Goal: Task Accomplishment & Management: Use online tool/utility

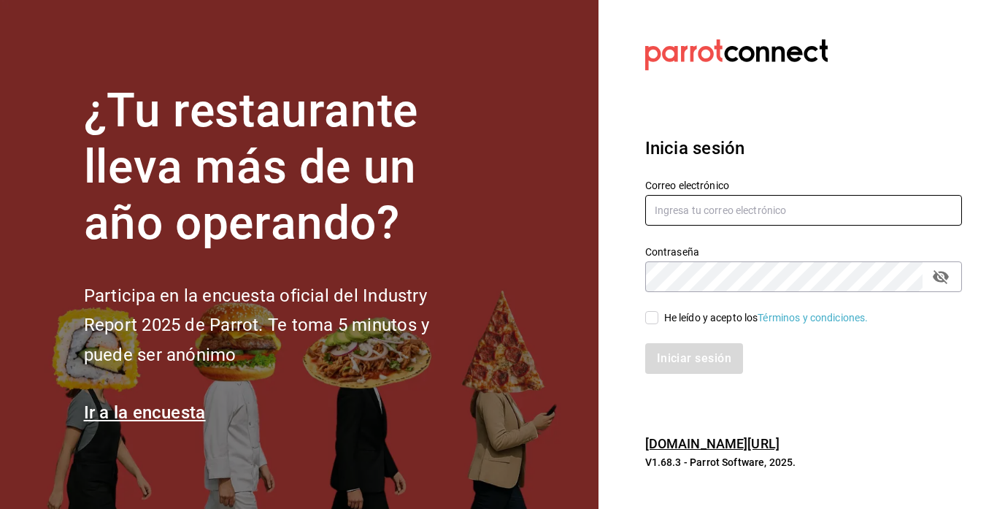
type input "[EMAIL_ADDRESS][DOMAIN_NAME]"
click at [653, 315] on input "He leído y acepto los Términos y condiciones." at bounding box center [651, 317] width 13 height 13
checkbox input "true"
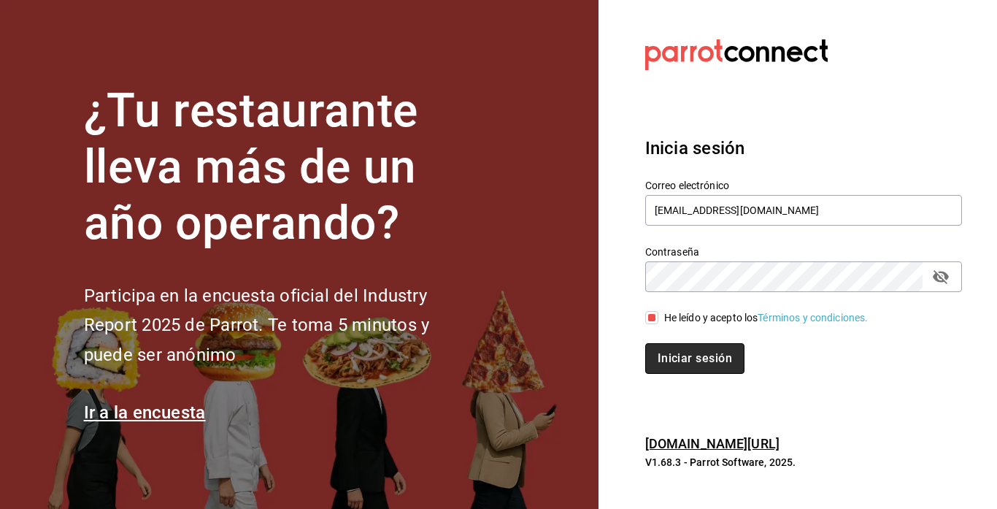
click at [681, 350] on button "Iniciar sesión" at bounding box center [694, 358] width 99 height 31
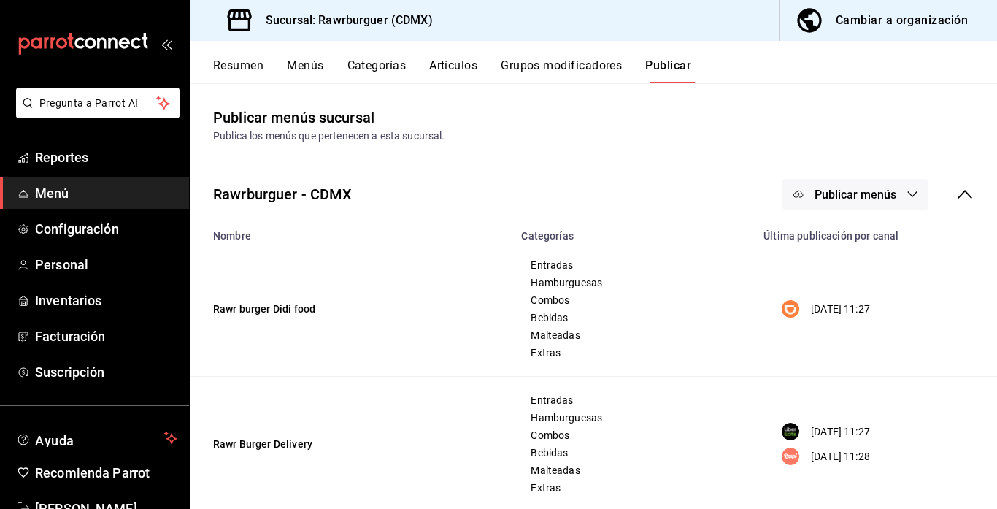
click at [881, 198] on span "Publicar menús" at bounding box center [856, 195] width 82 height 14
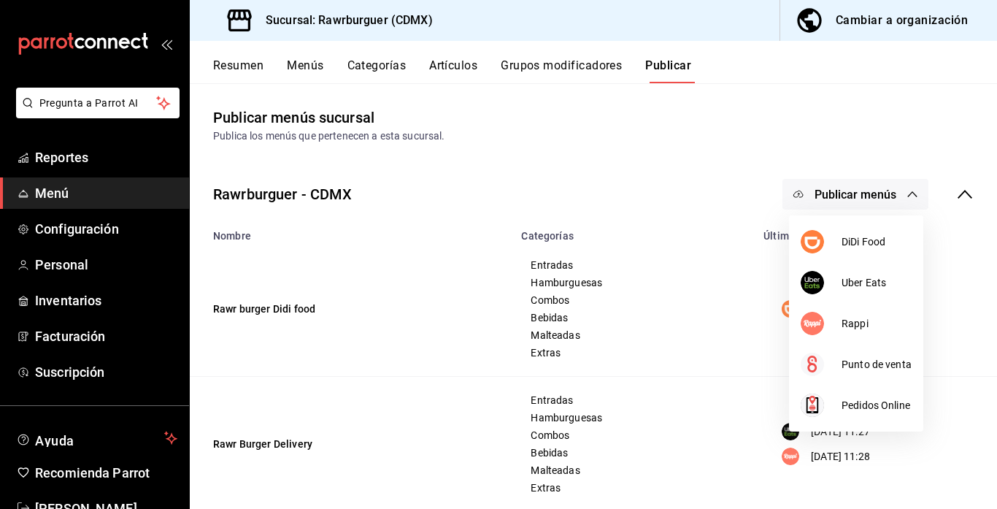
click at [686, 189] on div at bounding box center [498, 254] width 997 height 509
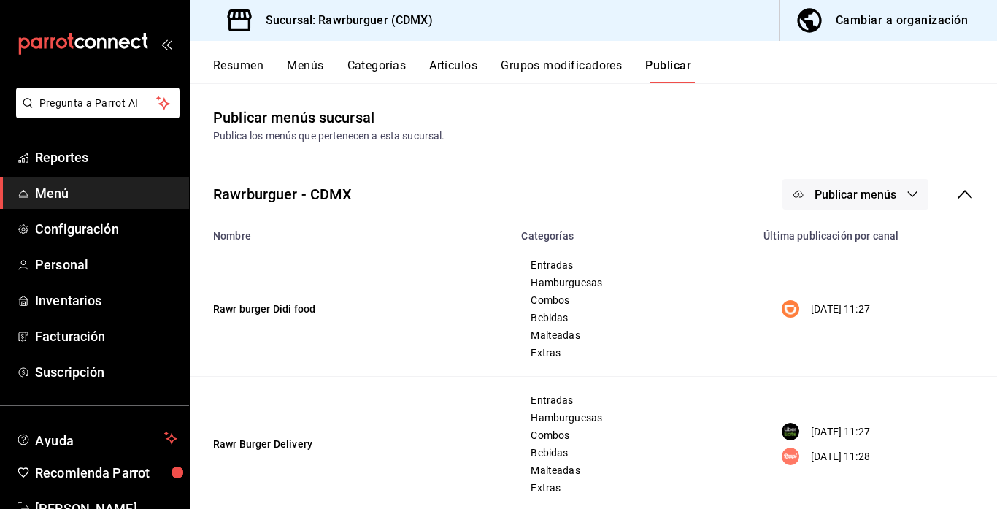
click at [858, 204] on button "Publicar menús" at bounding box center [855, 194] width 146 height 31
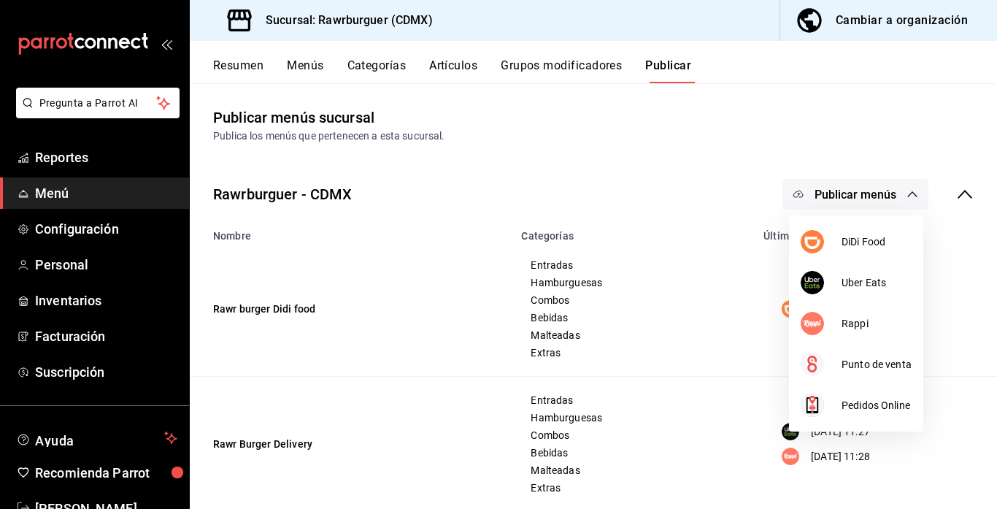
click at [290, 65] on div at bounding box center [498, 254] width 997 height 509
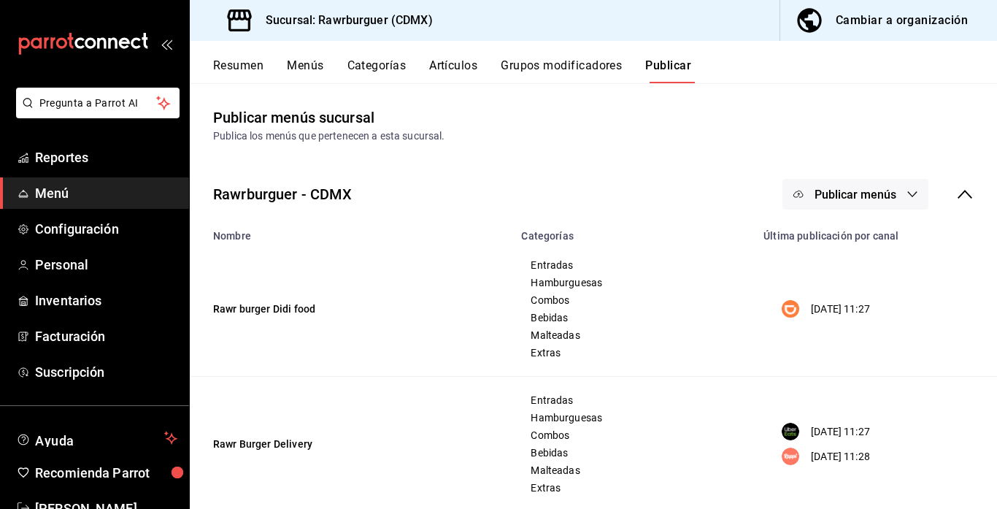
click at [297, 66] on button "Menús" at bounding box center [305, 70] width 36 height 25
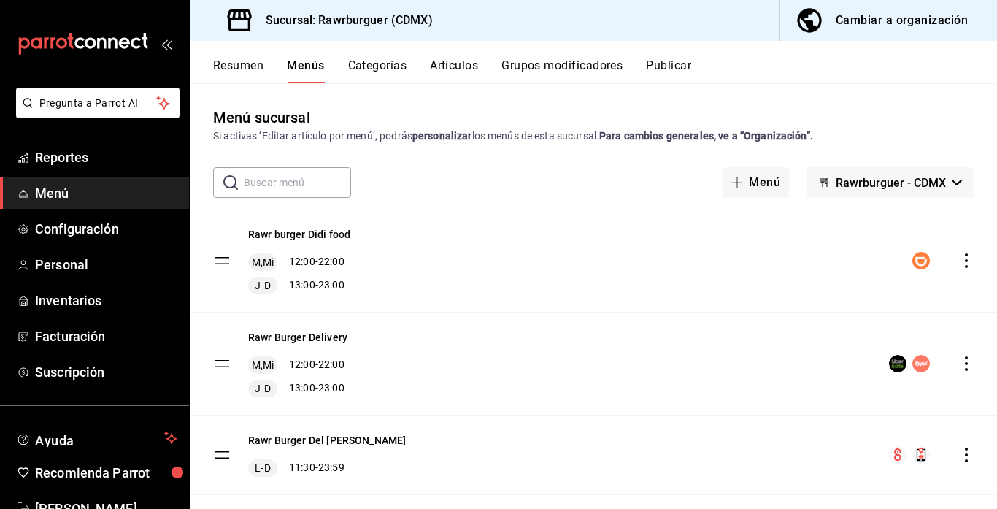
click at [963, 261] on icon "actions" at bounding box center [966, 260] width 15 height 15
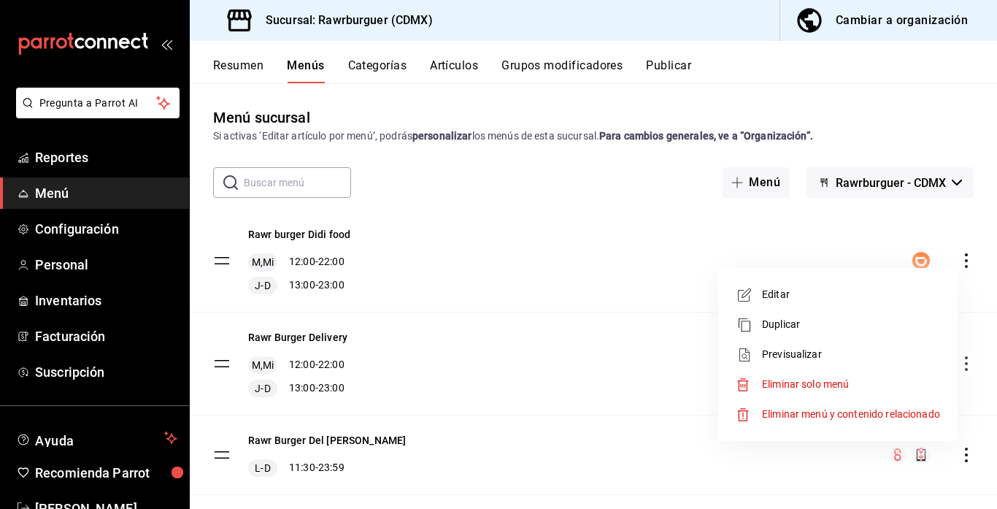
click at [763, 296] on span "Editar" at bounding box center [851, 294] width 178 height 15
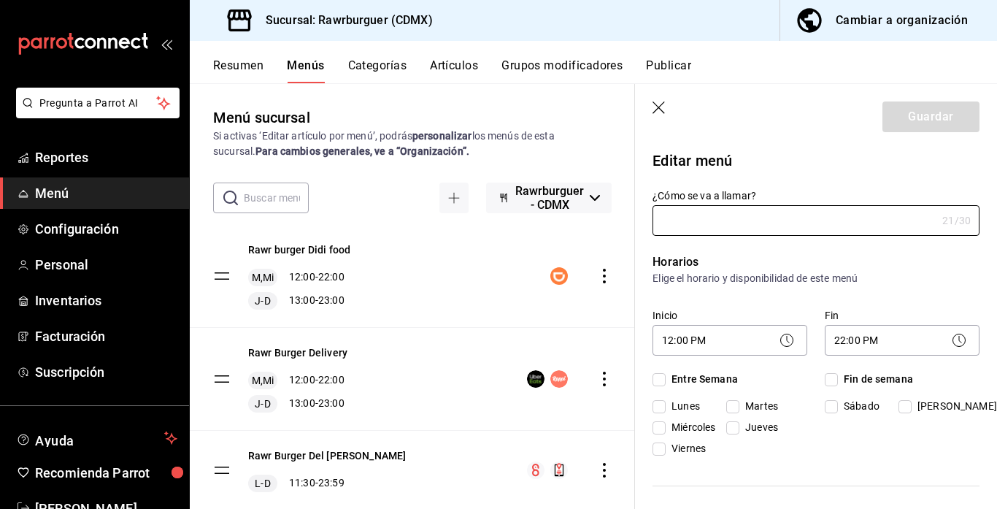
type input "Rawr burger Didi food"
checkbox input "true"
type input "1749777918916"
checkbox input "true"
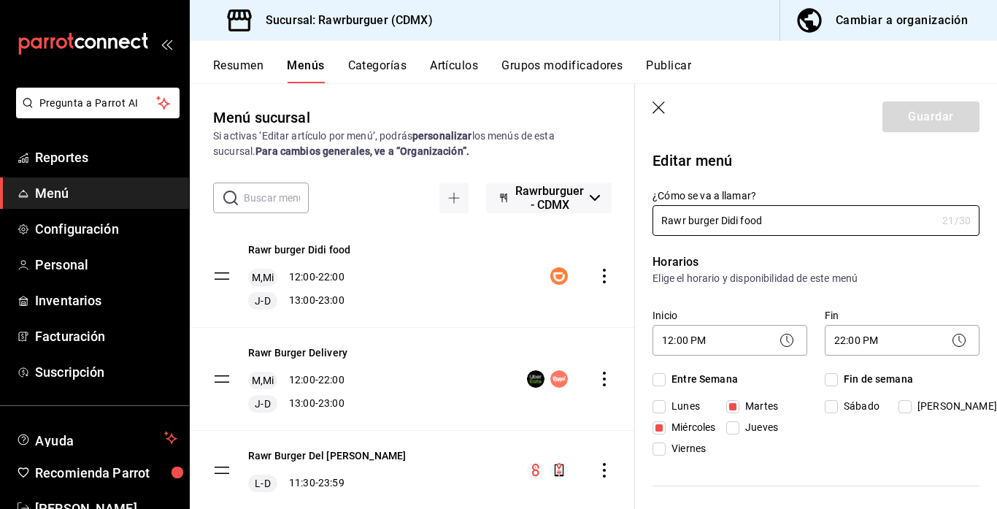
checkbox input "true"
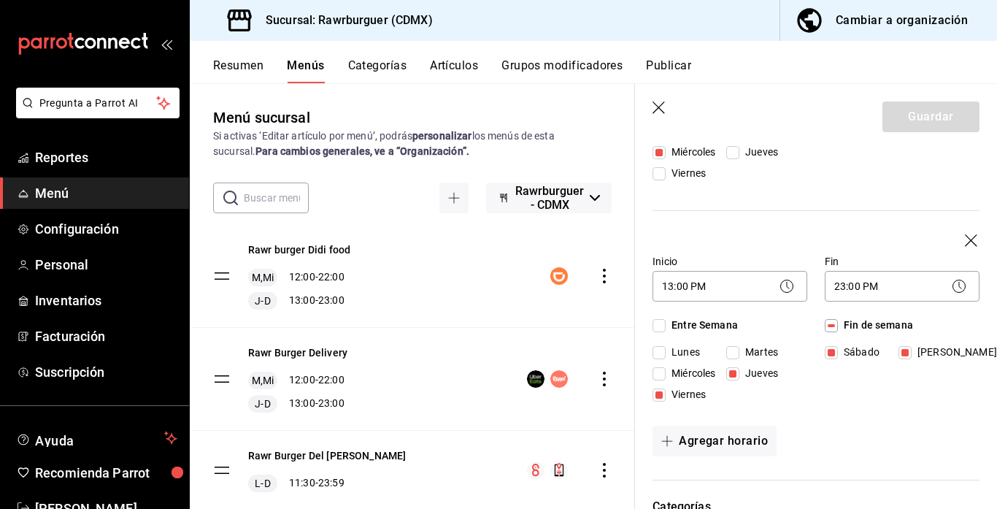
scroll to position [387, 0]
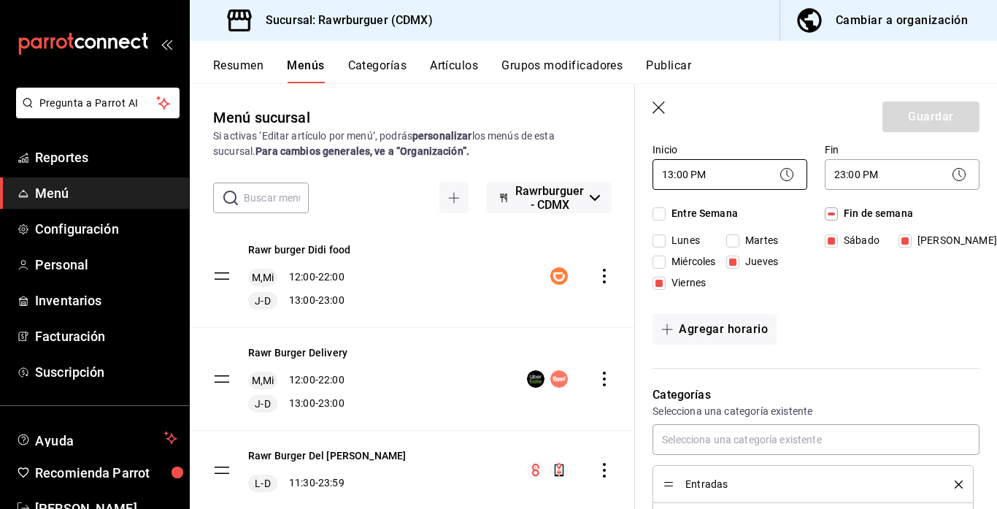
click at [721, 180] on body "Pregunta a Parrot AI Reportes Menú Configuración Personal Inventarios Facturaci…" at bounding box center [498, 254] width 997 height 509
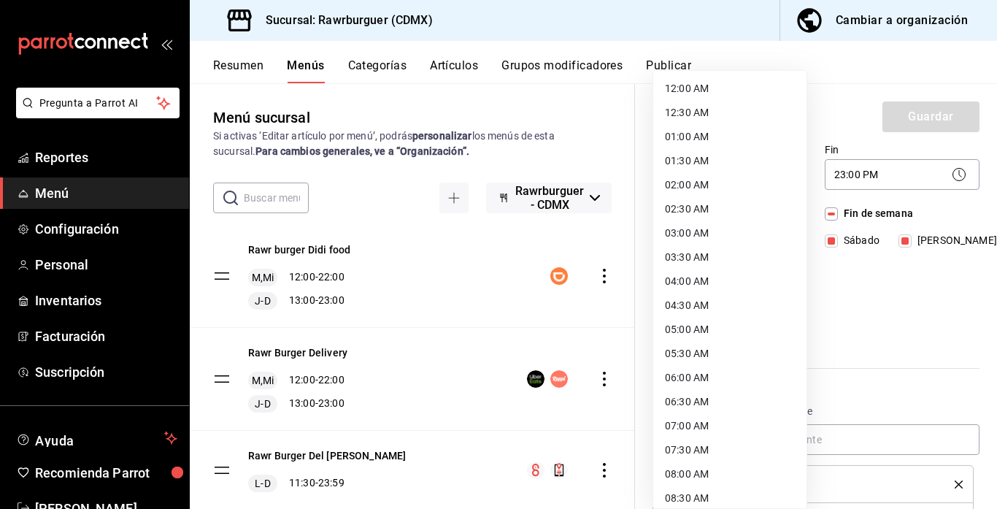
scroll to position [426, 0]
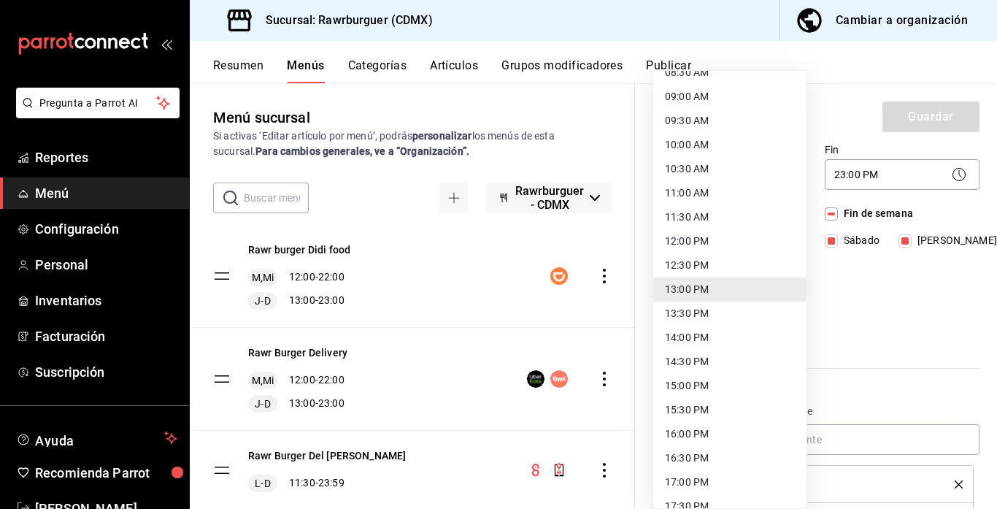
click at [705, 236] on li "12:00 PM" at bounding box center [729, 241] width 153 height 24
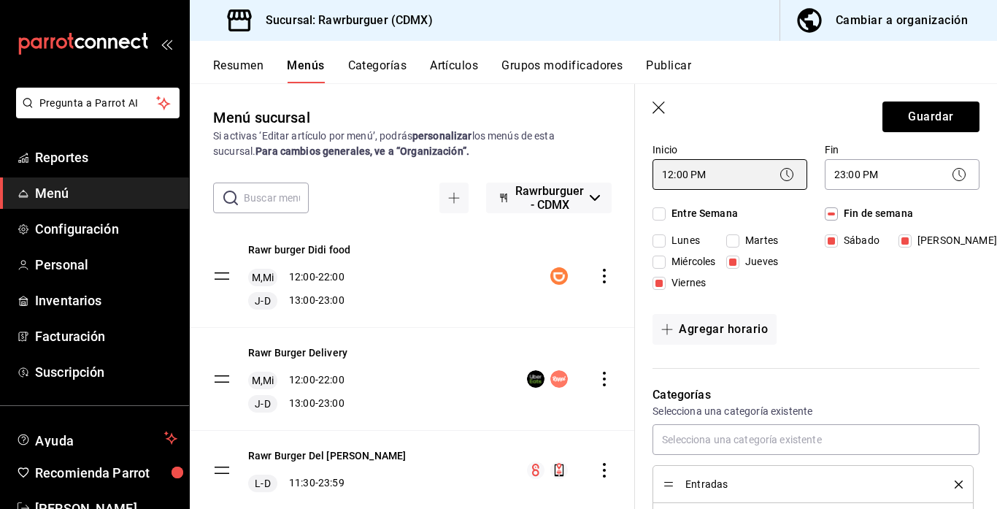
type input "12:00"
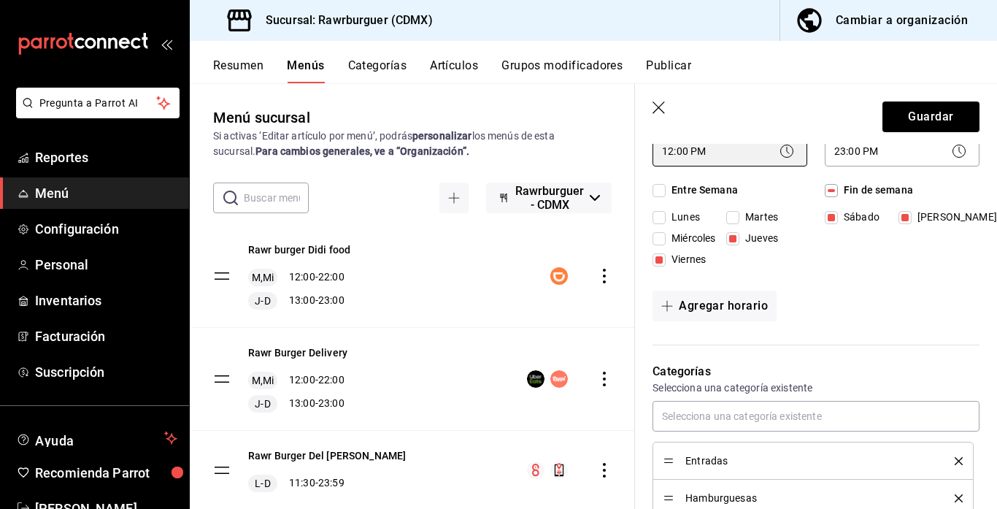
scroll to position [416, 0]
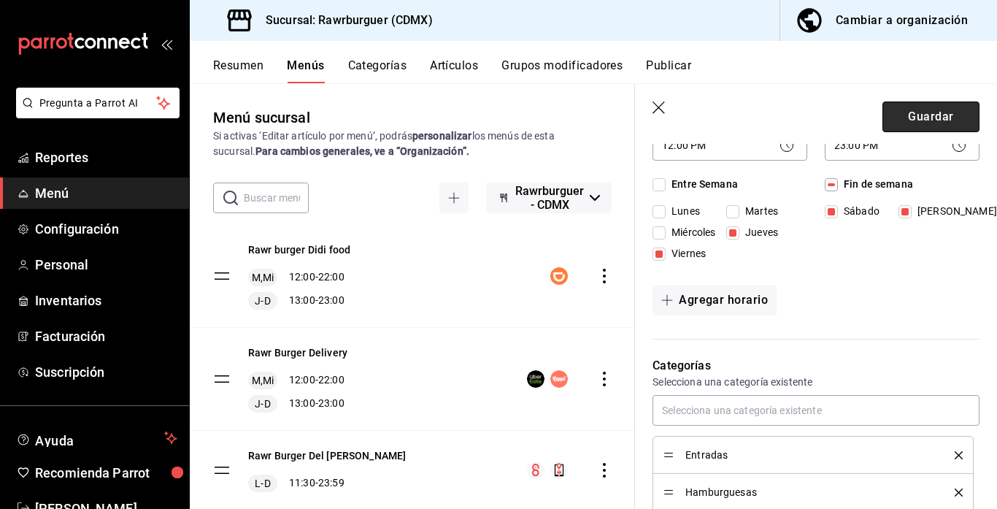
click at [909, 115] on button "Guardar" at bounding box center [930, 116] width 97 height 31
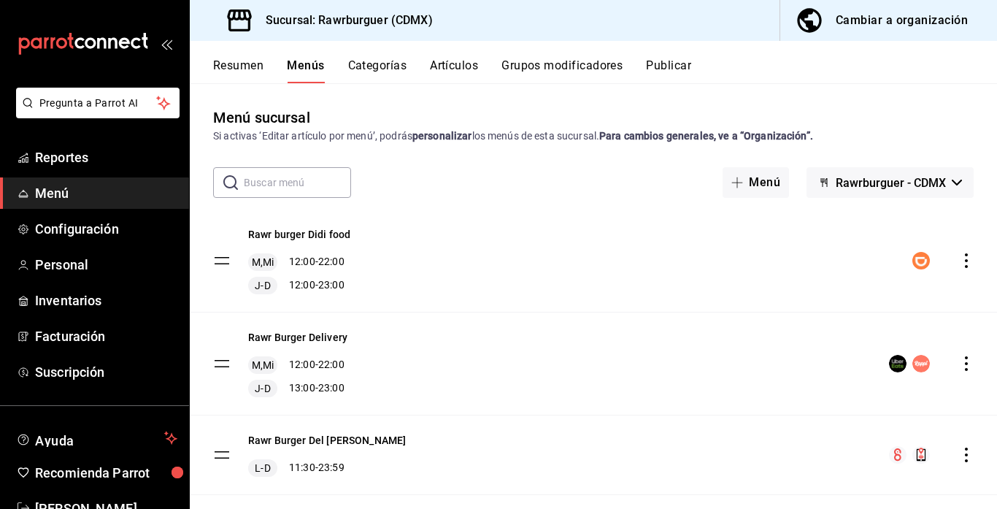
click at [963, 364] on icon "actions" at bounding box center [966, 363] width 15 height 15
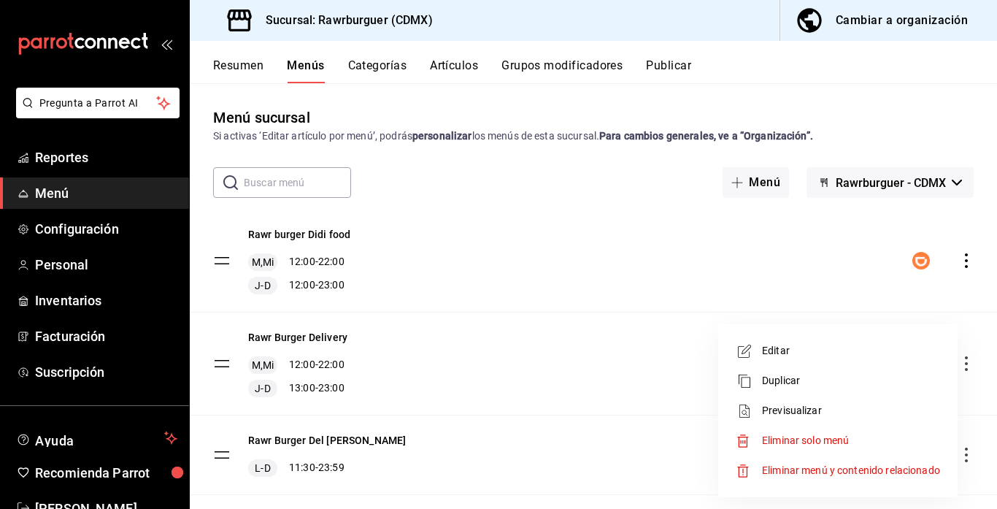
click at [844, 350] on span "Editar" at bounding box center [851, 350] width 178 height 15
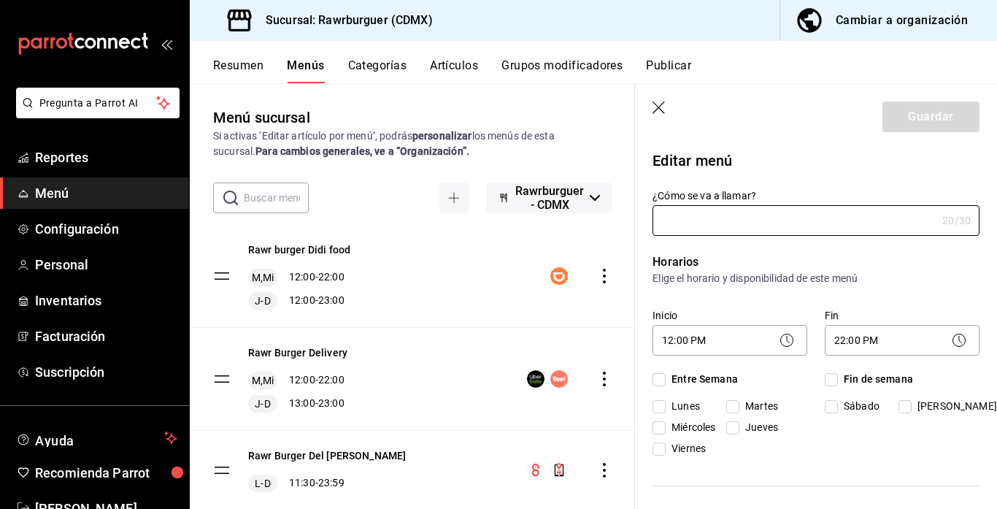
type input "Rawr Burger Delivery"
checkbox input "true"
type input "1747169701010"
checkbox input "true"
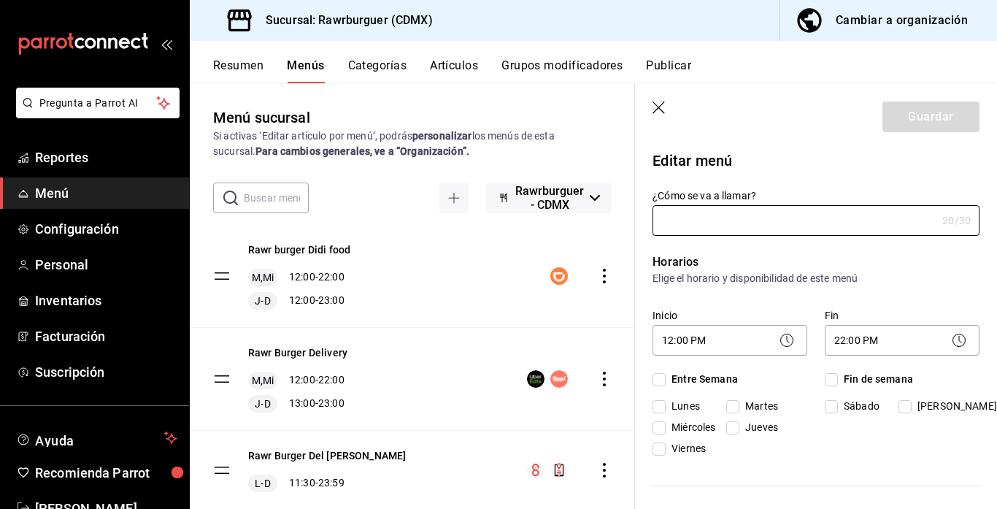
checkbox input "true"
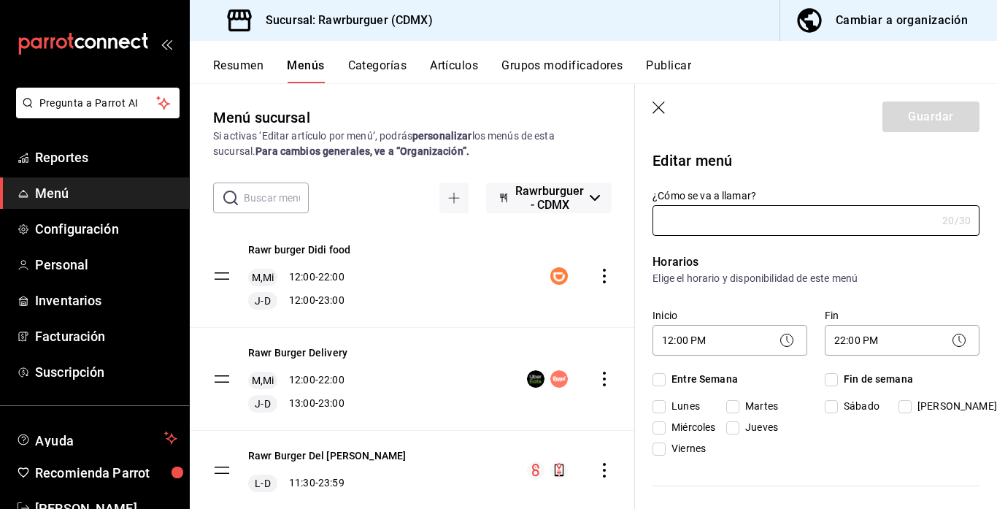
checkbox input "true"
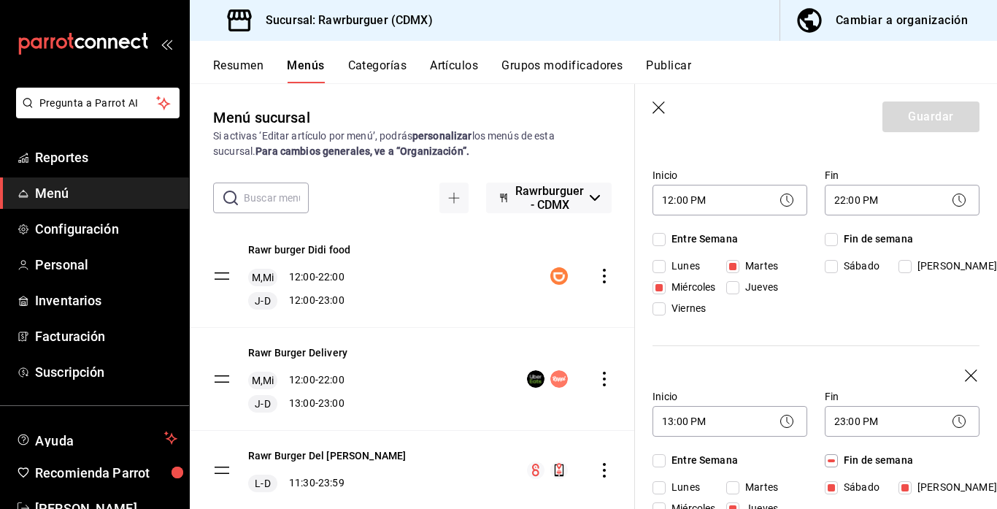
scroll to position [169, 0]
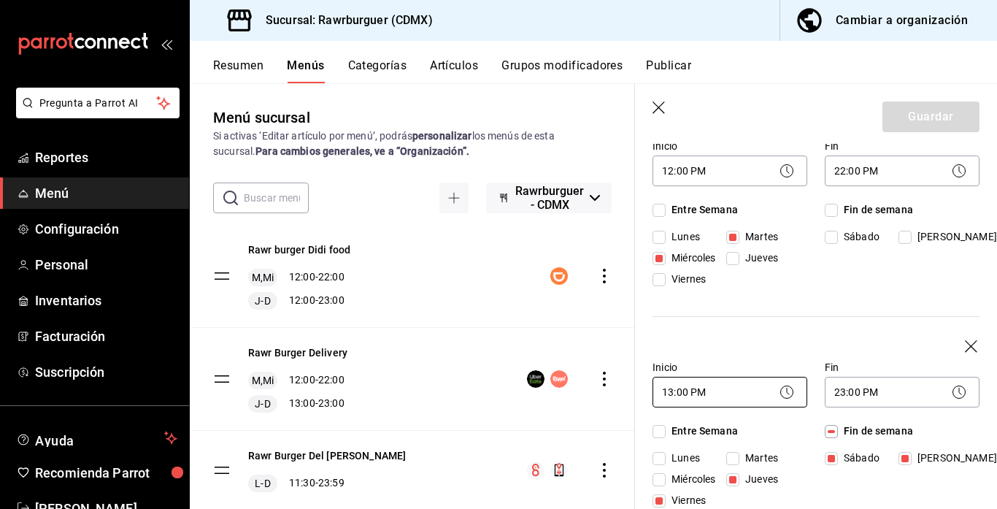
click at [701, 388] on body "Pregunta a Parrot AI Reportes Menú Configuración Personal Inventarios Facturaci…" at bounding box center [498, 254] width 997 height 509
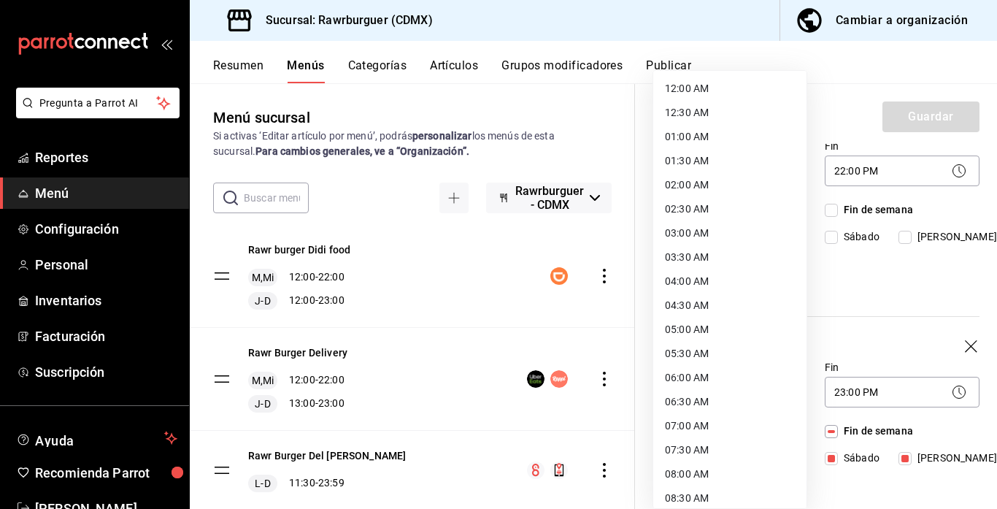
scroll to position [426, 0]
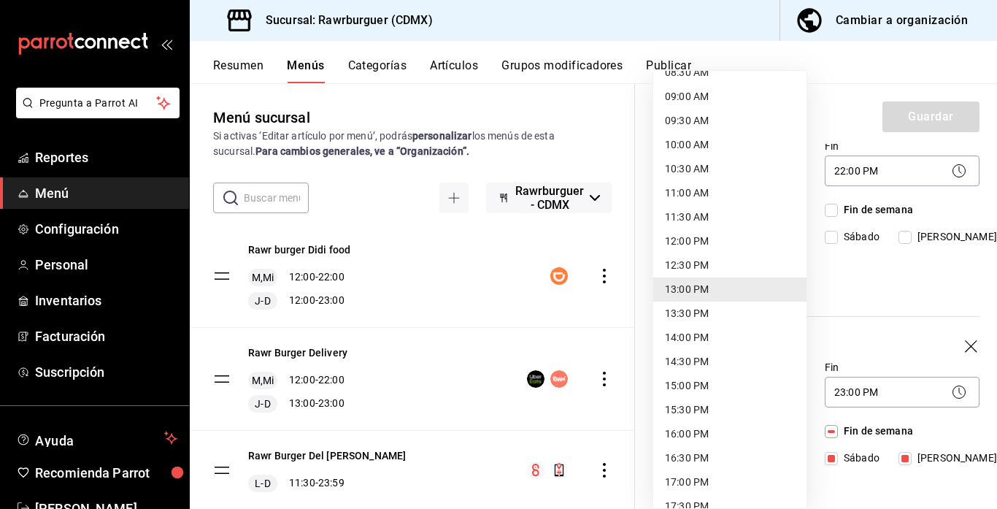
click at [709, 236] on li "12:00 PM" at bounding box center [729, 241] width 153 height 24
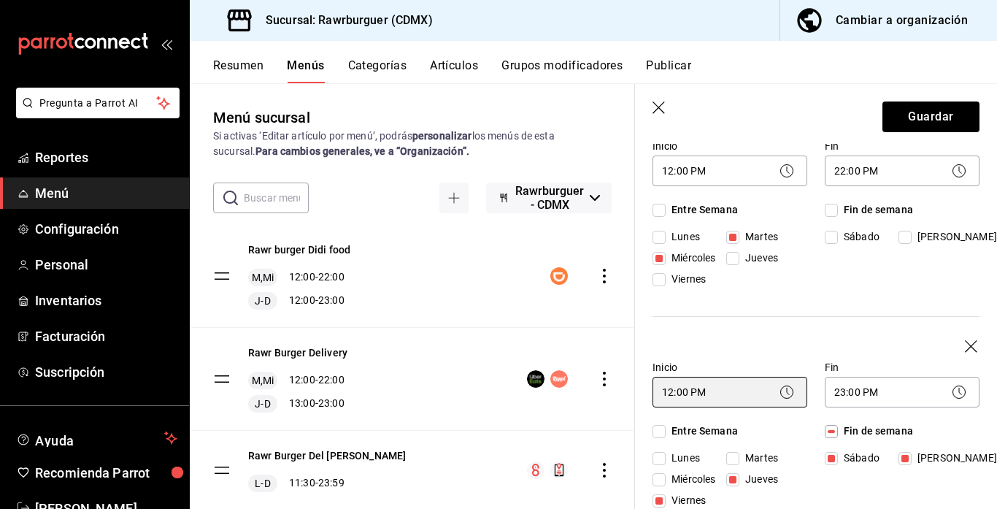
type input "12:00"
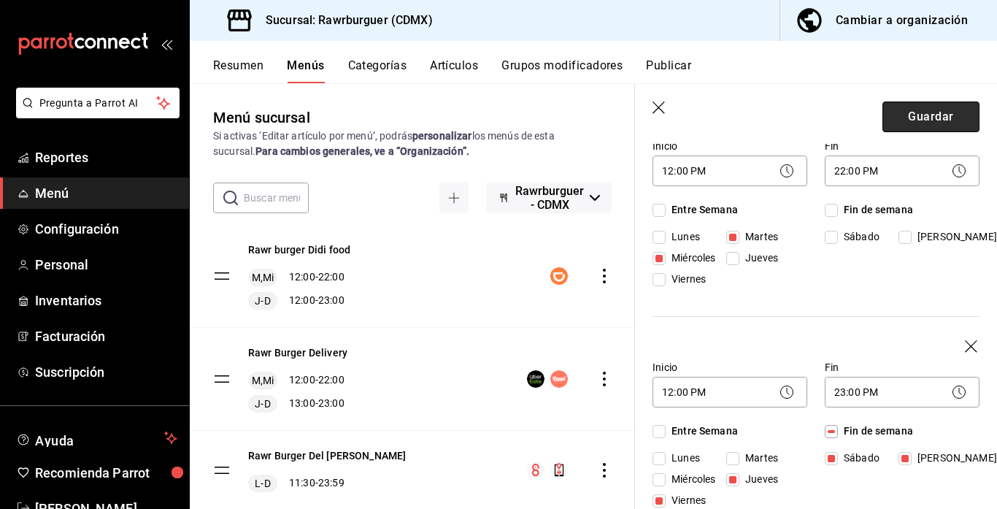
click at [917, 114] on button "Guardar" at bounding box center [930, 116] width 97 height 31
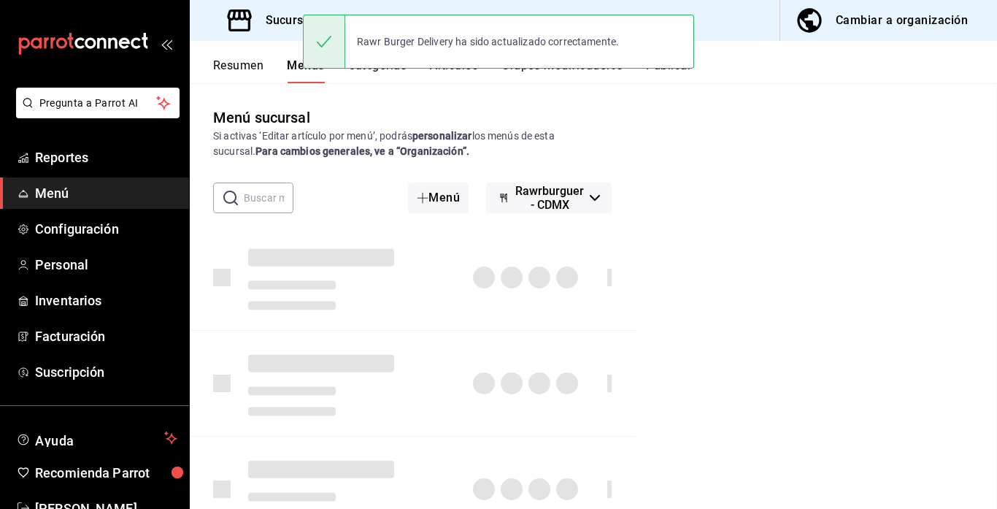
checkbox input "false"
type input "1755807698462"
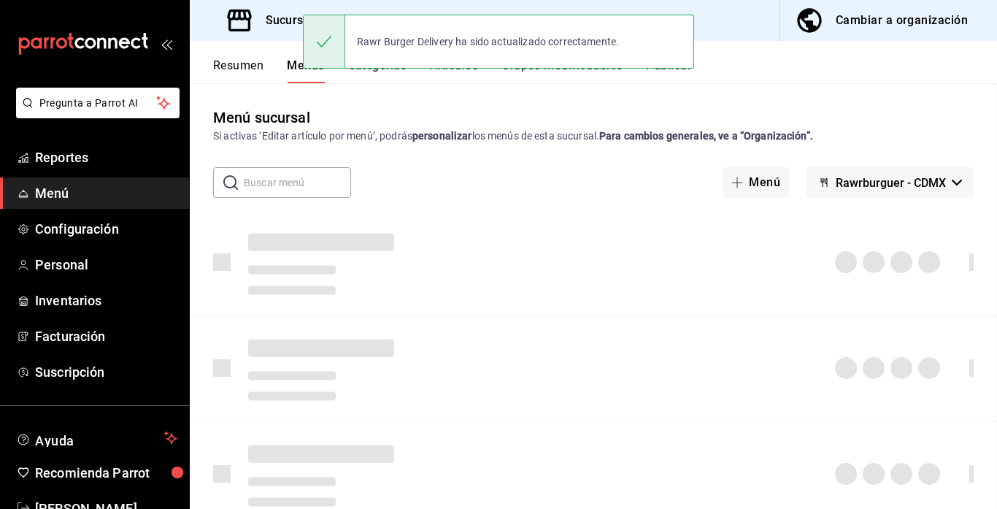
checkbox input "false"
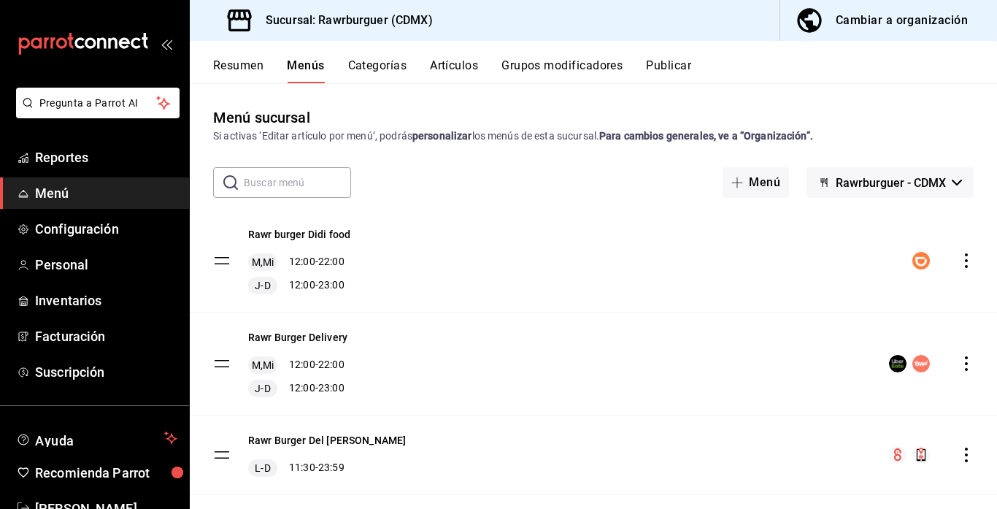
click at [669, 68] on button "Publicar" at bounding box center [668, 70] width 45 height 25
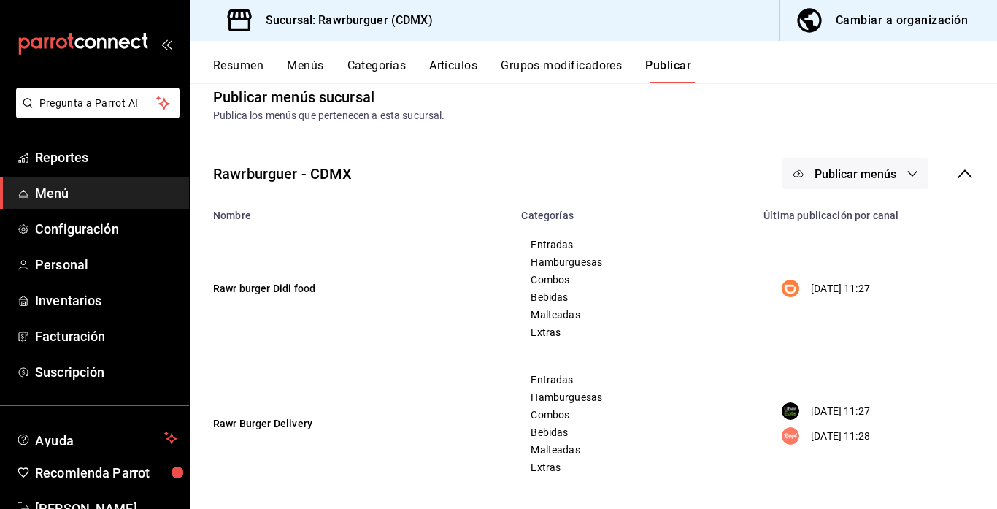
scroll to position [20, 0]
click at [914, 172] on icon "button" at bounding box center [913, 174] width 12 height 12
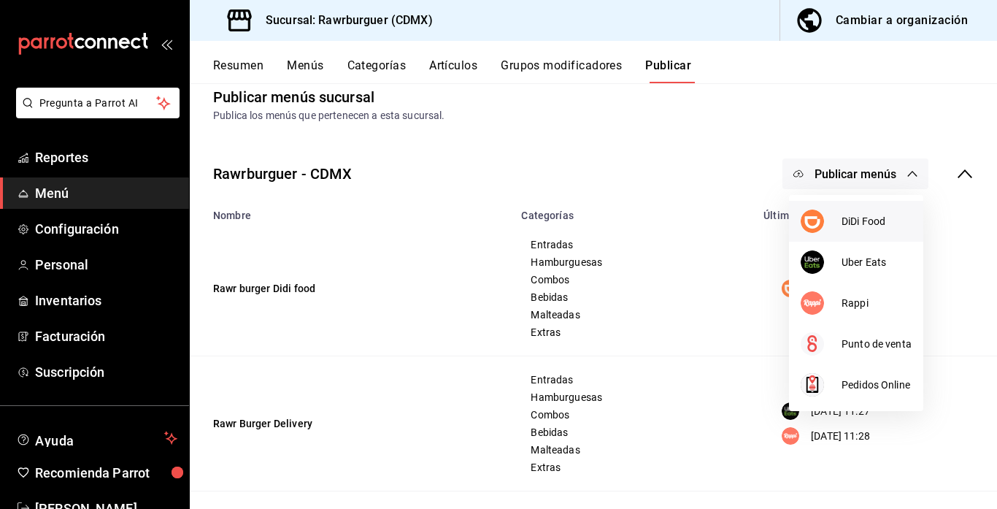
click at [830, 218] on div at bounding box center [821, 220] width 41 height 23
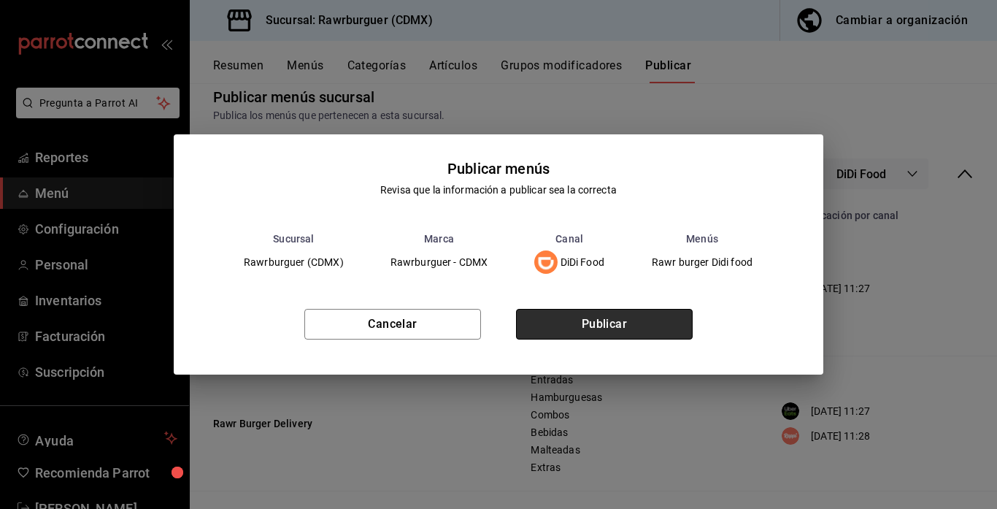
click at [639, 315] on button "Publicar" at bounding box center [604, 324] width 177 height 31
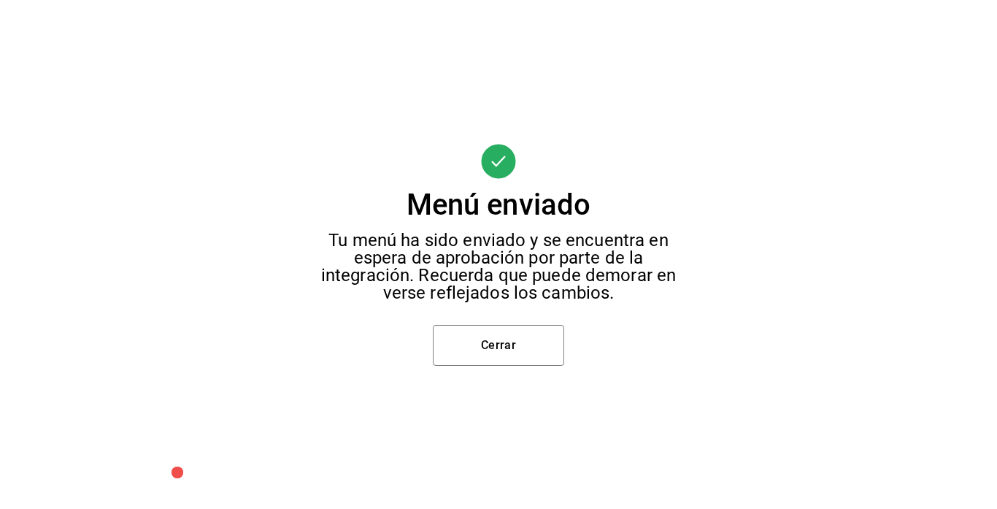
scroll to position [0, 0]
click at [535, 336] on button "Cerrar" at bounding box center [498, 345] width 131 height 41
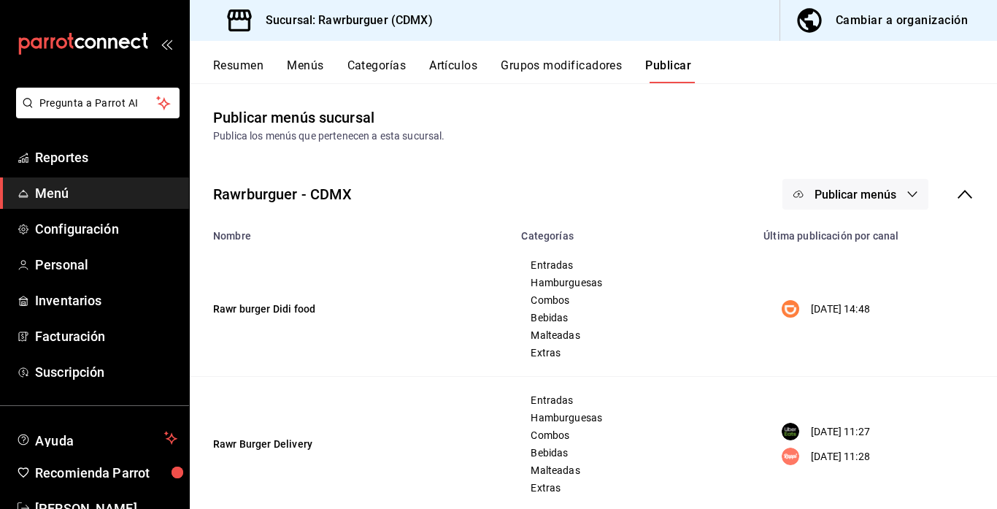
click at [899, 201] on button "Publicar menús" at bounding box center [855, 194] width 146 height 31
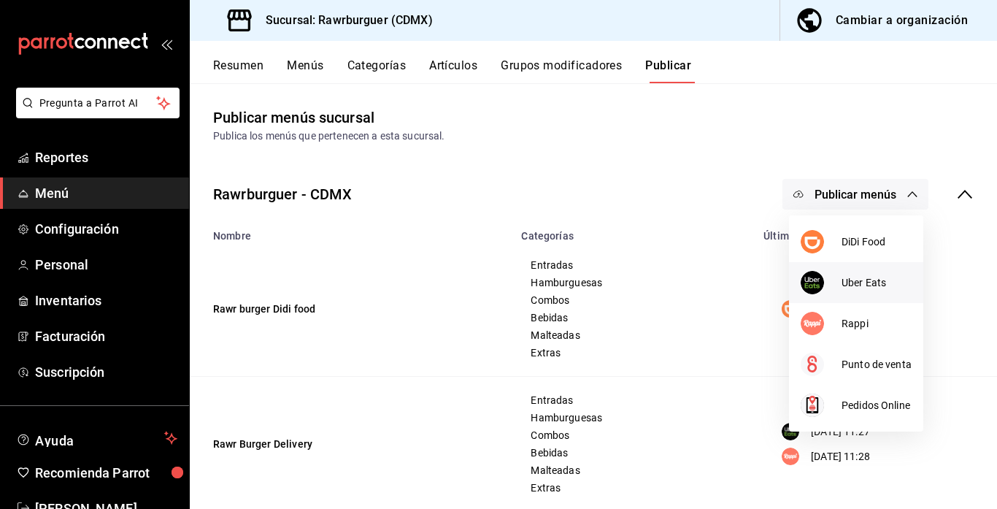
click at [854, 282] on span "Uber Eats" at bounding box center [877, 282] width 70 height 15
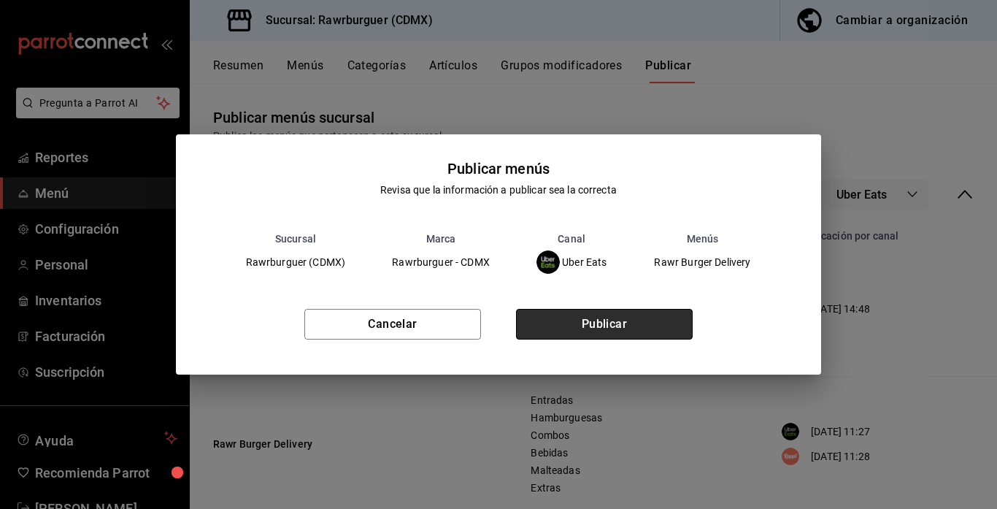
click at [636, 327] on button "Publicar" at bounding box center [604, 324] width 177 height 31
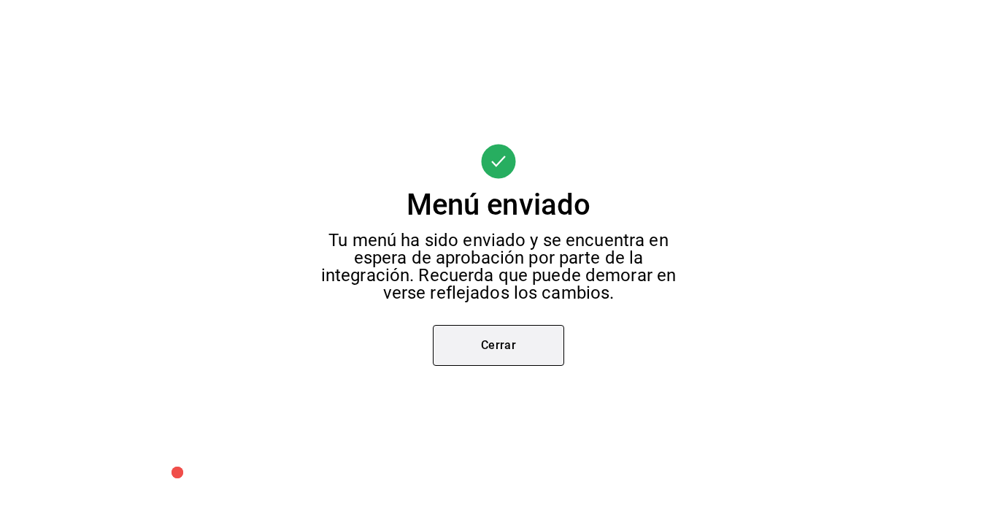
click at [472, 347] on button "Cerrar" at bounding box center [498, 345] width 131 height 41
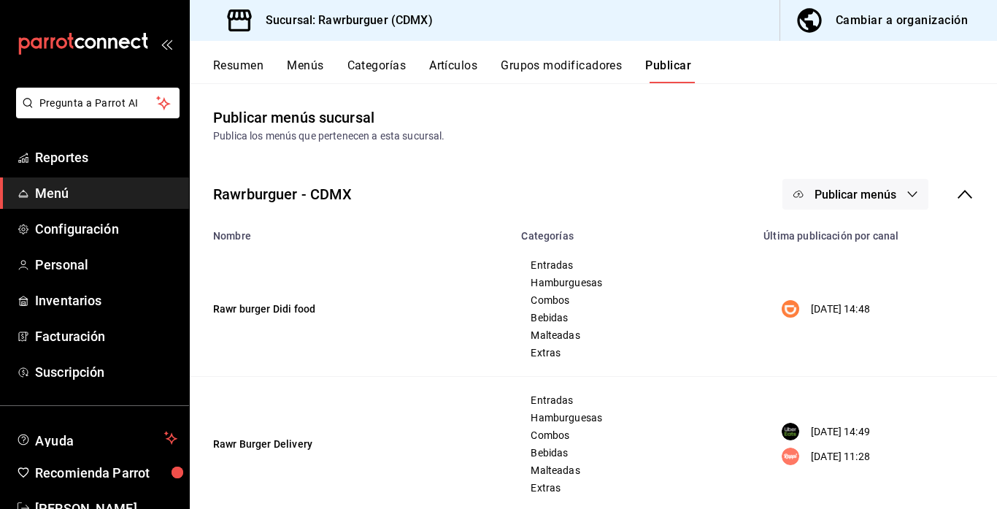
click at [880, 212] on div "Rawrburguer - CDMX Publicar menús" at bounding box center [593, 194] width 807 height 54
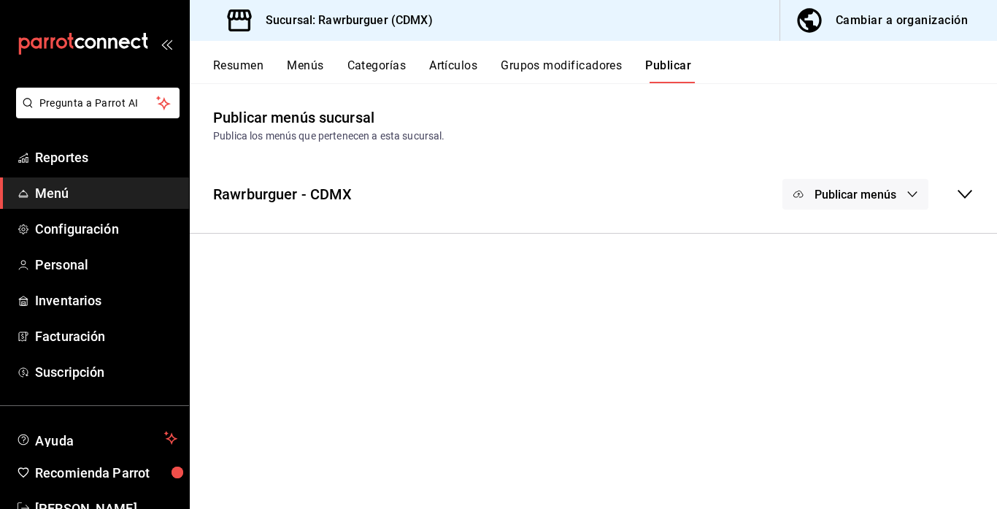
click at [886, 196] on span "Publicar menús" at bounding box center [856, 195] width 82 height 14
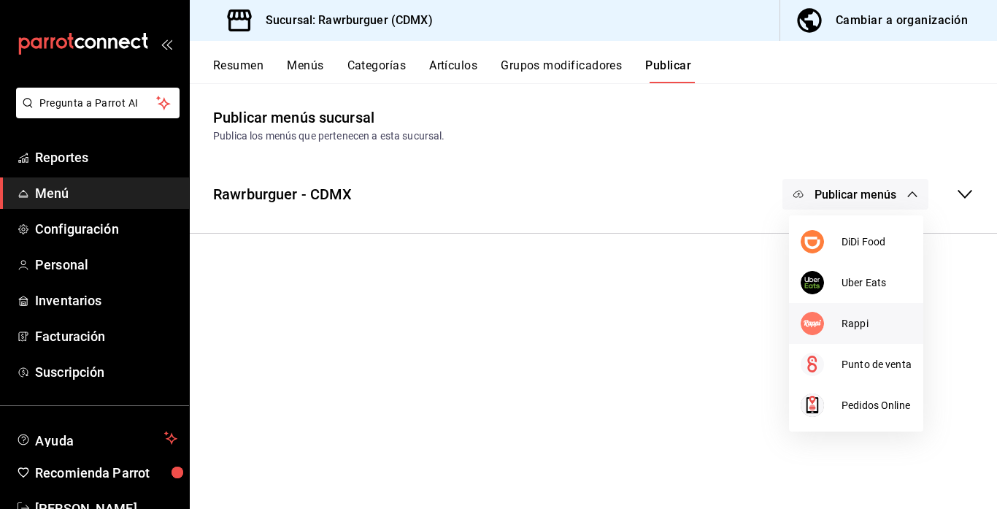
click at [842, 319] on span "Rappi" at bounding box center [877, 323] width 70 height 15
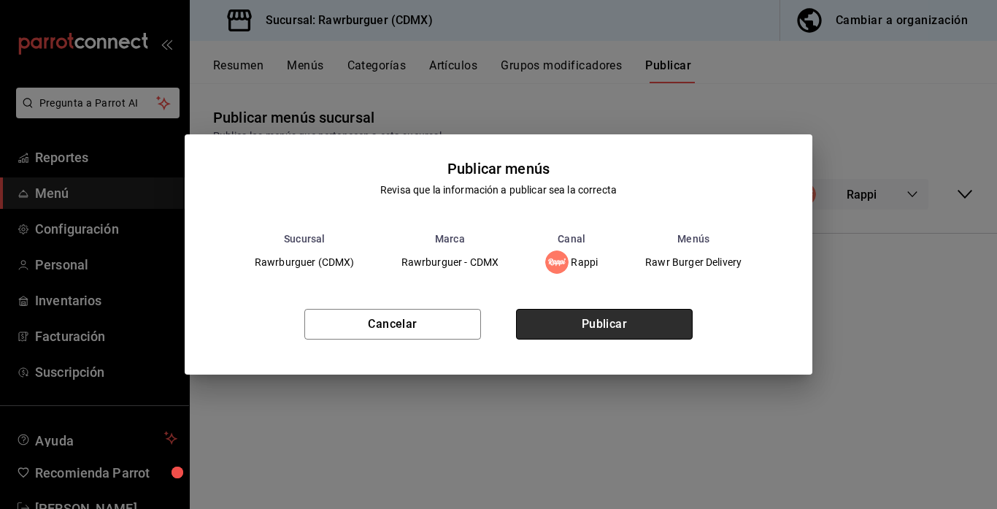
click at [676, 330] on button "Publicar" at bounding box center [604, 324] width 177 height 31
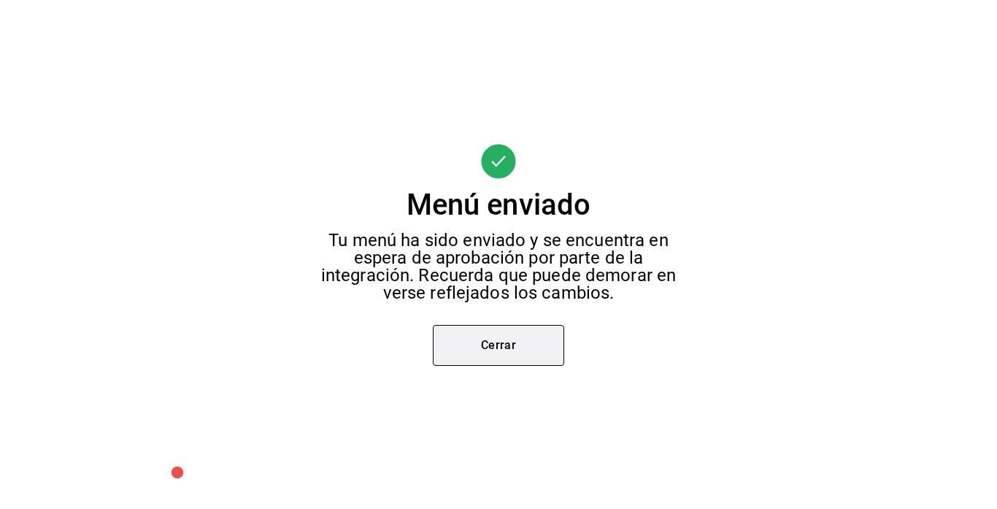
click at [458, 358] on button "Cerrar" at bounding box center [498, 345] width 131 height 41
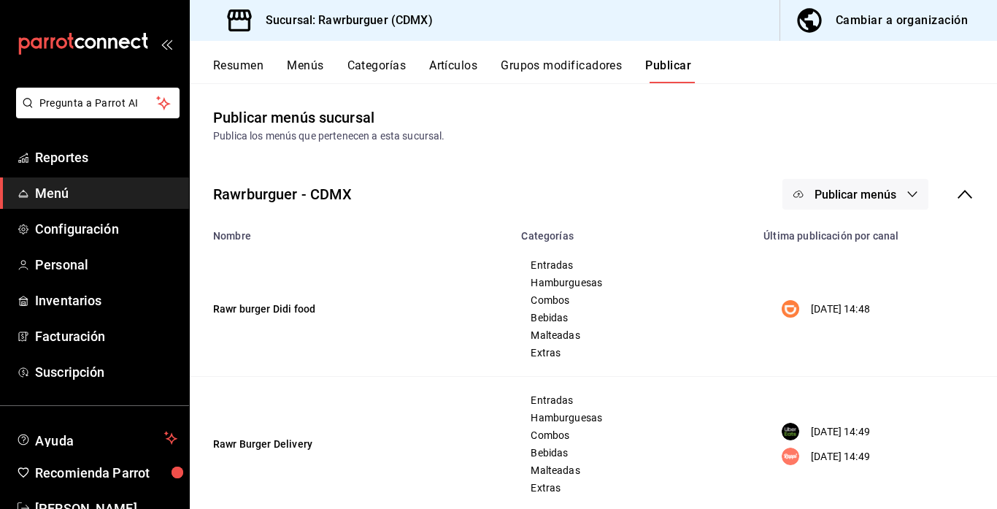
click at [905, 192] on button "Publicar menús" at bounding box center [855, 194] width 146 height 31
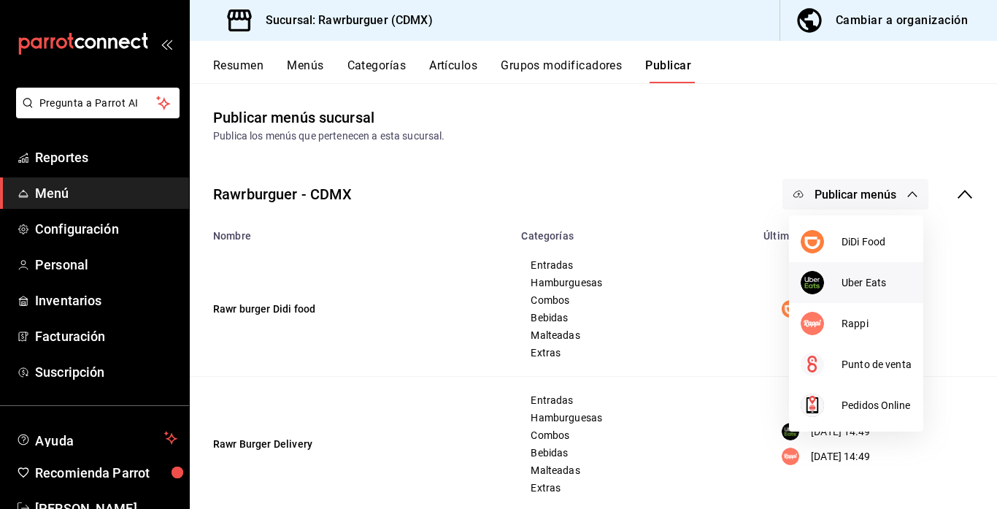
click at [837, 279] on div at bounding box center [821, 282] width 41 height 23
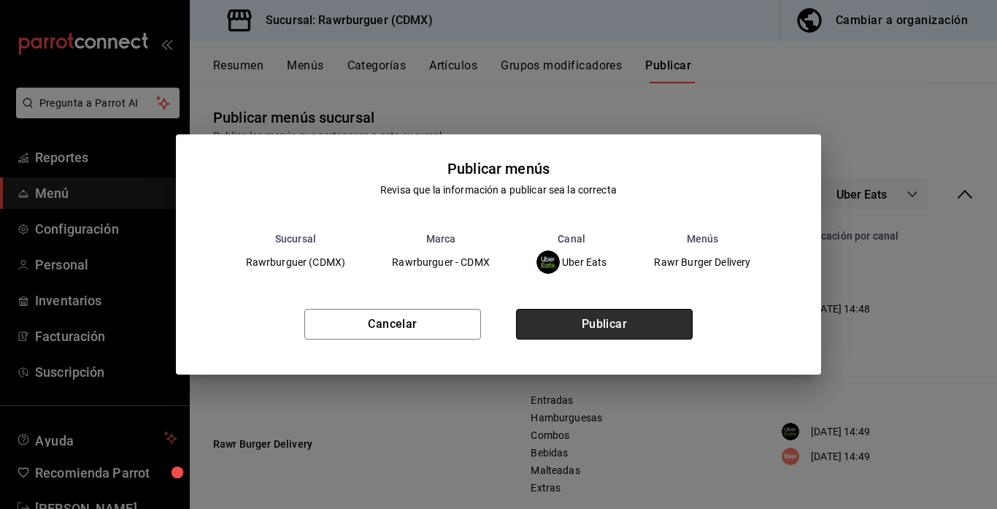
click at [620, 317] on button "Publicar" at bounding box center [604, 324] width 177 height 31
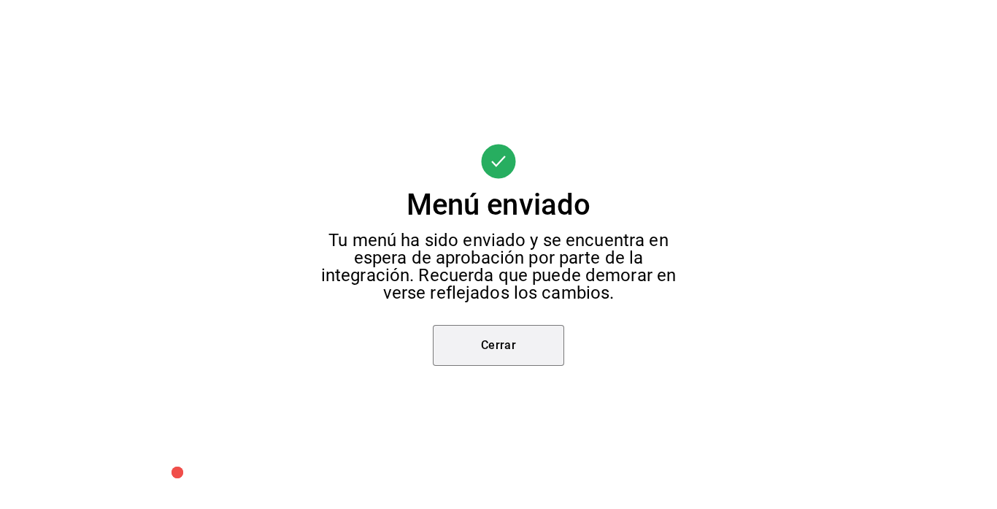
click at [474, 358] on button "Cerrar" at bounding box center [498, 345] width 131 height 41
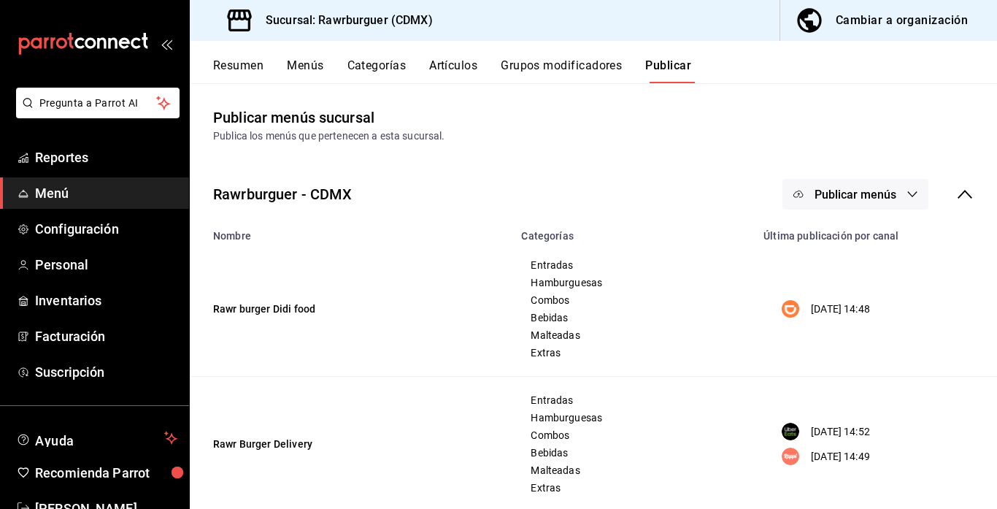
click at [902, 189] on button "Publicar menús" at bounding box center [855, 194] width 146 height 31
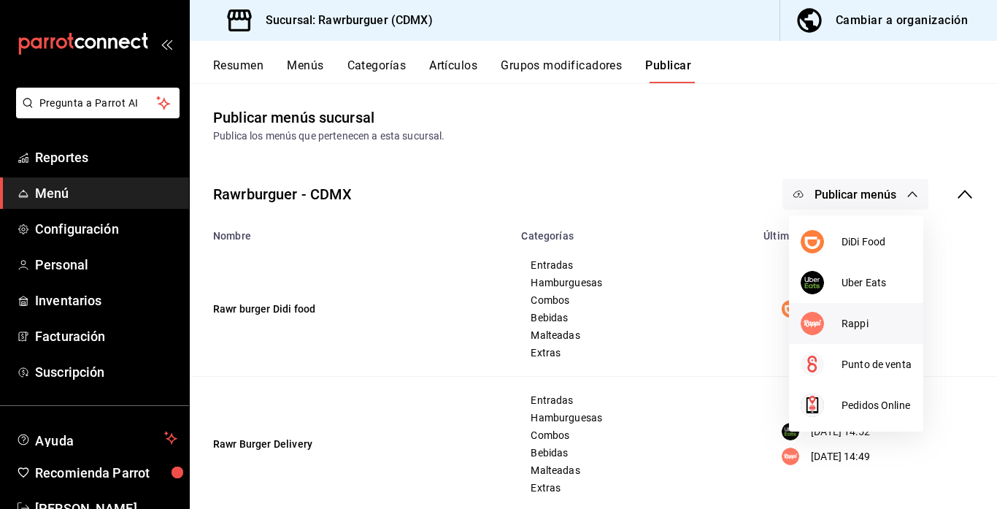
click at [842, 321] on span "Rappi" at bounding box center [877, 323] width 70 height 15
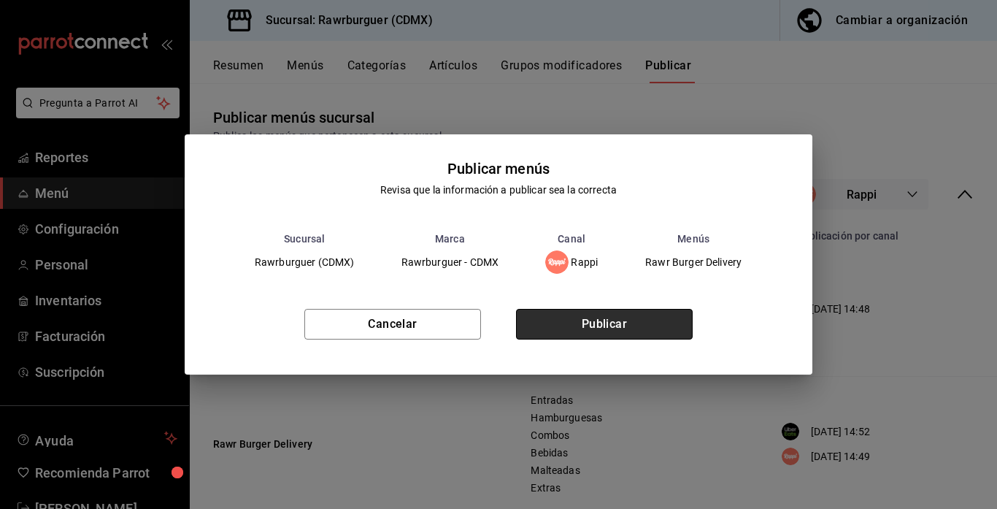
click at [612, 331] on button "Publicar" at bounding box center [604, 324] width 177 height 31
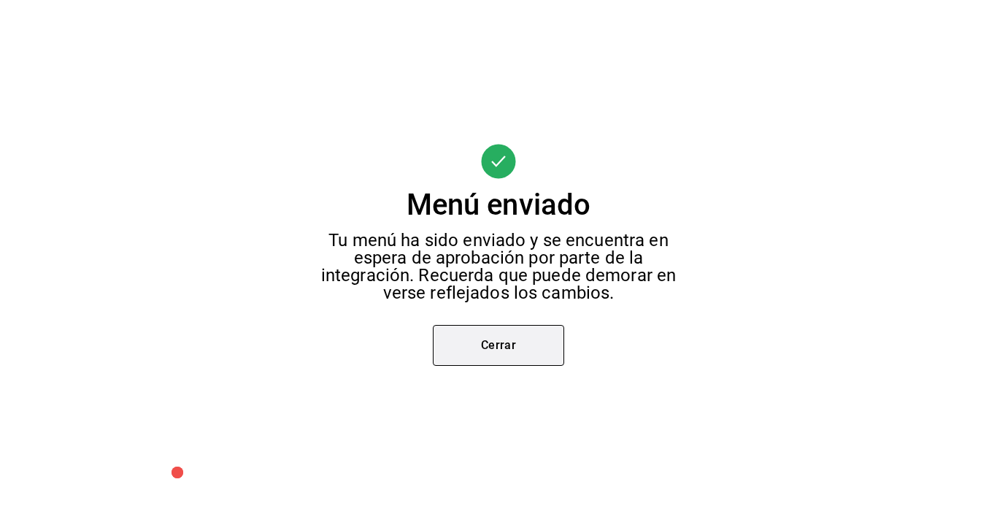
click at [514, 345] on button "Cerrar" at bounding box center [498, 345] width 131 height 41
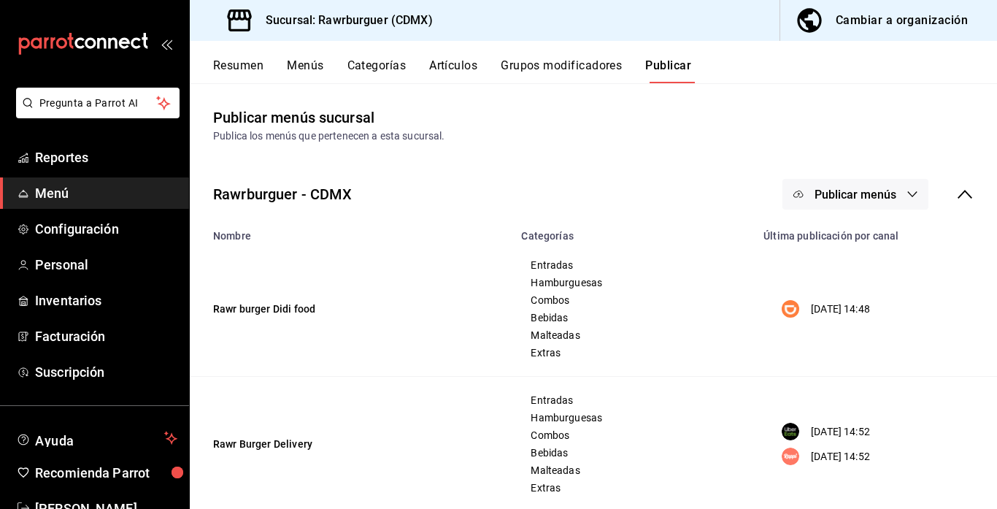
click at [882, 205] on button "Publicar menús" at bounding box center [855, 194] width 146 height 31
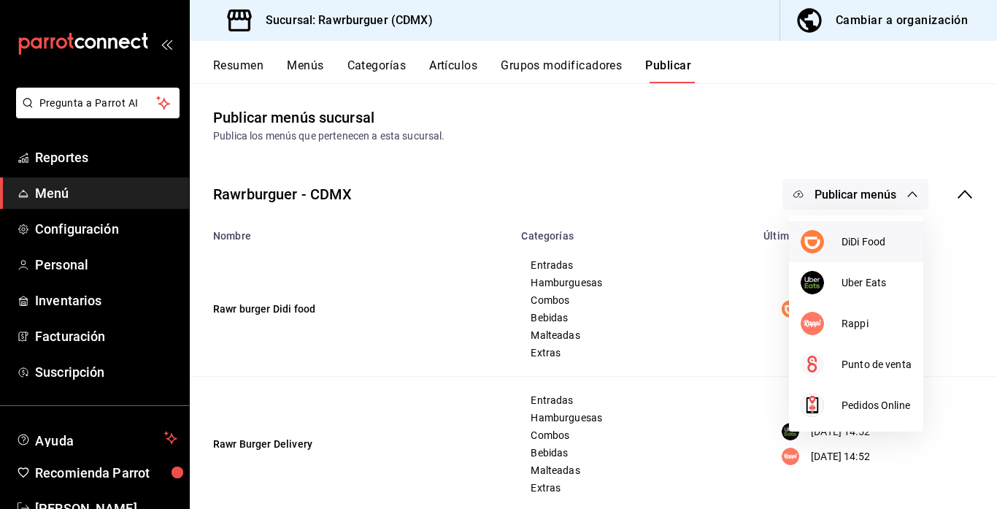
click at [842, 247] on span "DiDi Food" at bounding box center [877, 241] width 70 height 15
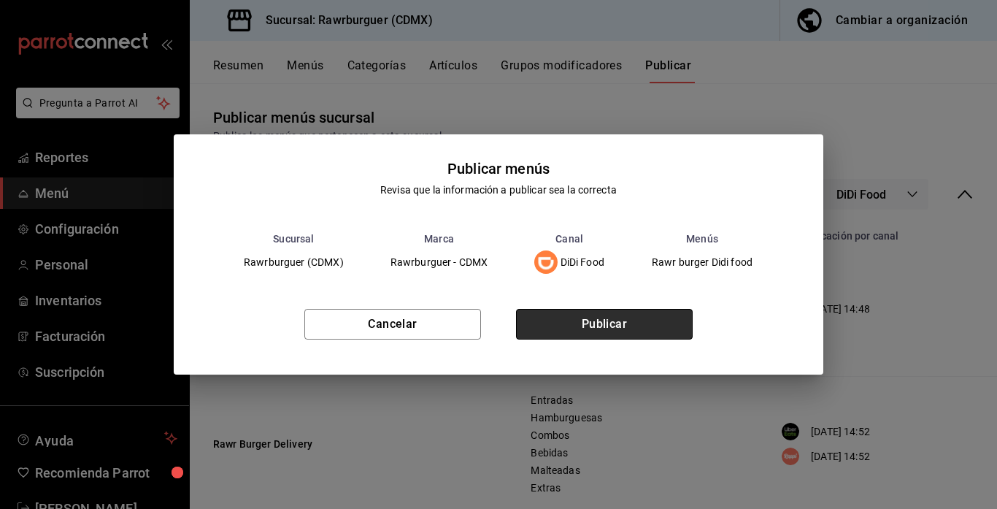
click at [667, 312] on button "Publicar" at bounding box center [604, 324] width 177 height 31
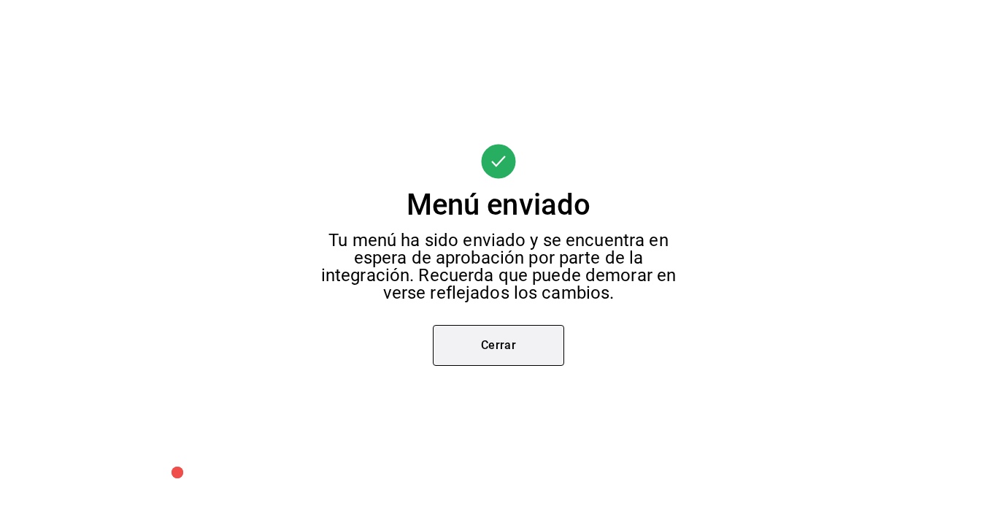
click at [479, 348] on button "Cerrar" at bounding box center [498, 345] width 131 height 41
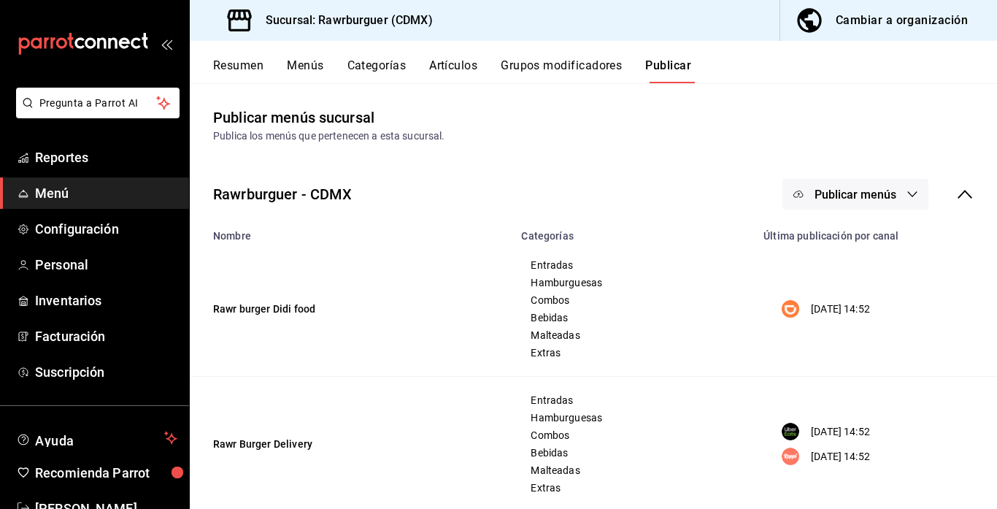
click at [229, 63] on button "Resumen" at bounding box center [238, 70] width 50 height 25
